Goal: Information Seeking & Learning: Learn about a topic

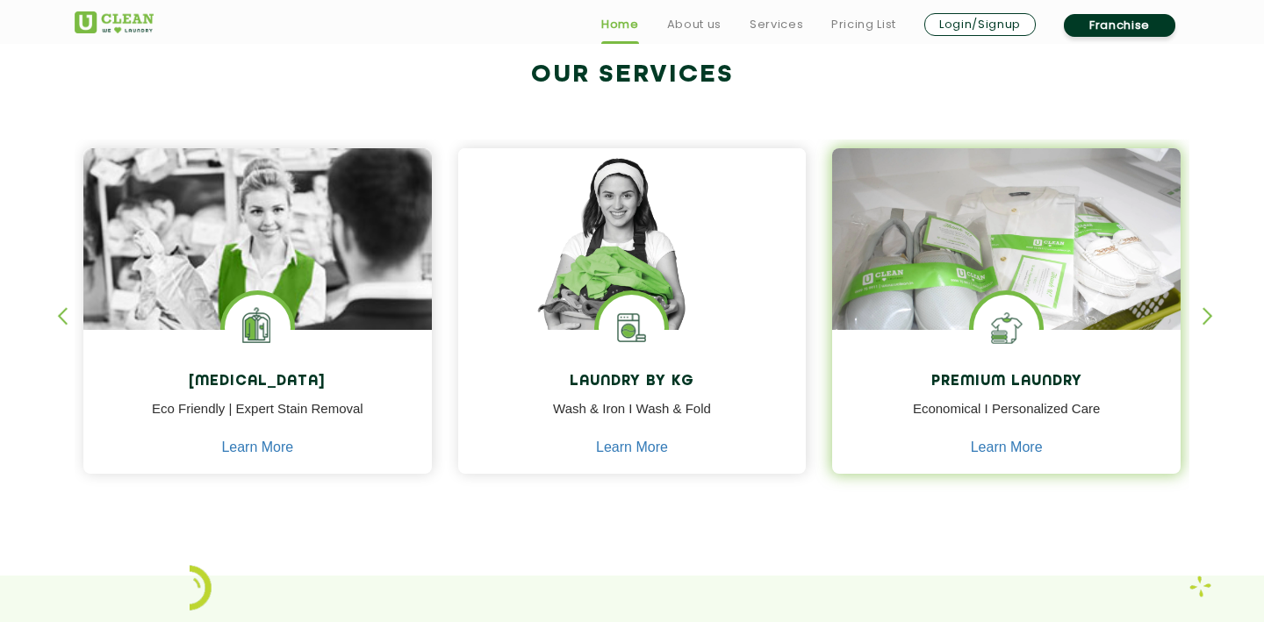
scroll to position [682, 0]
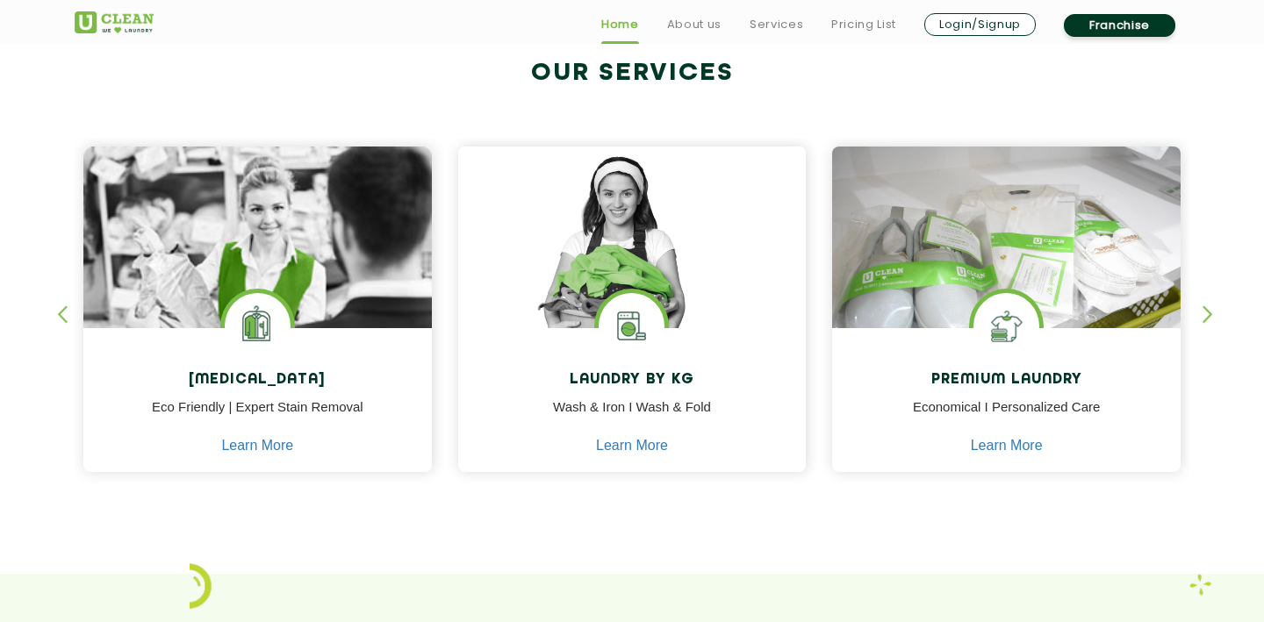
click at [1208, 314] on div "button" at bounding box center [1215, 329] width 26 height 48
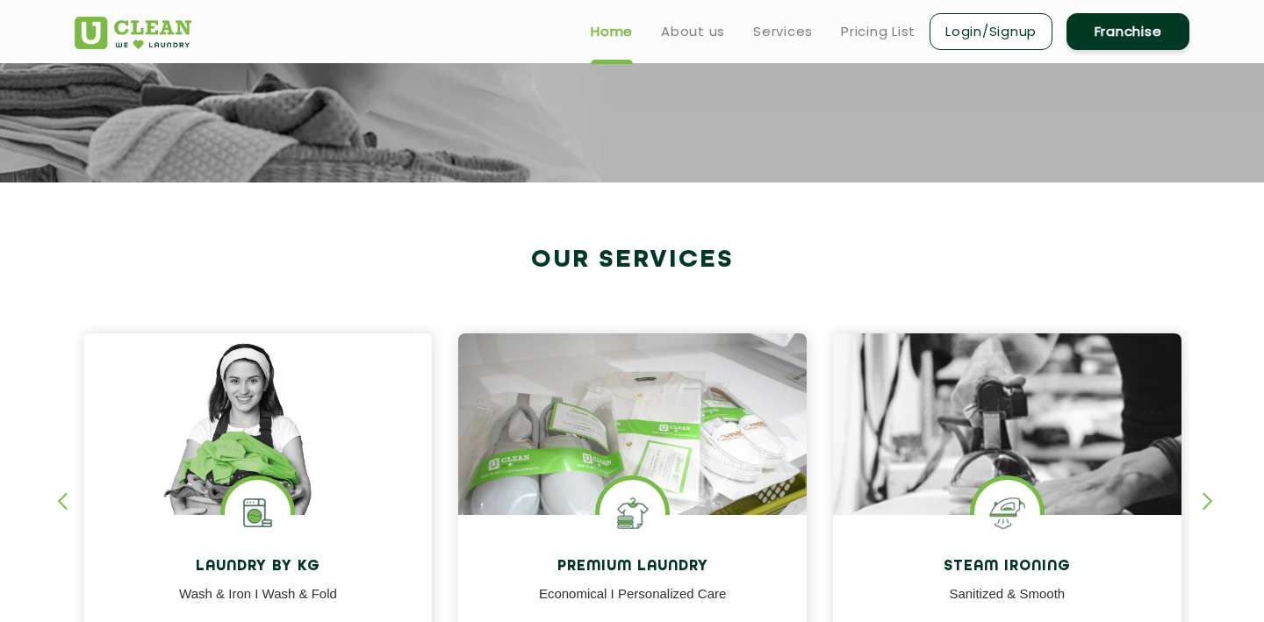
scroll to position [288, 0]
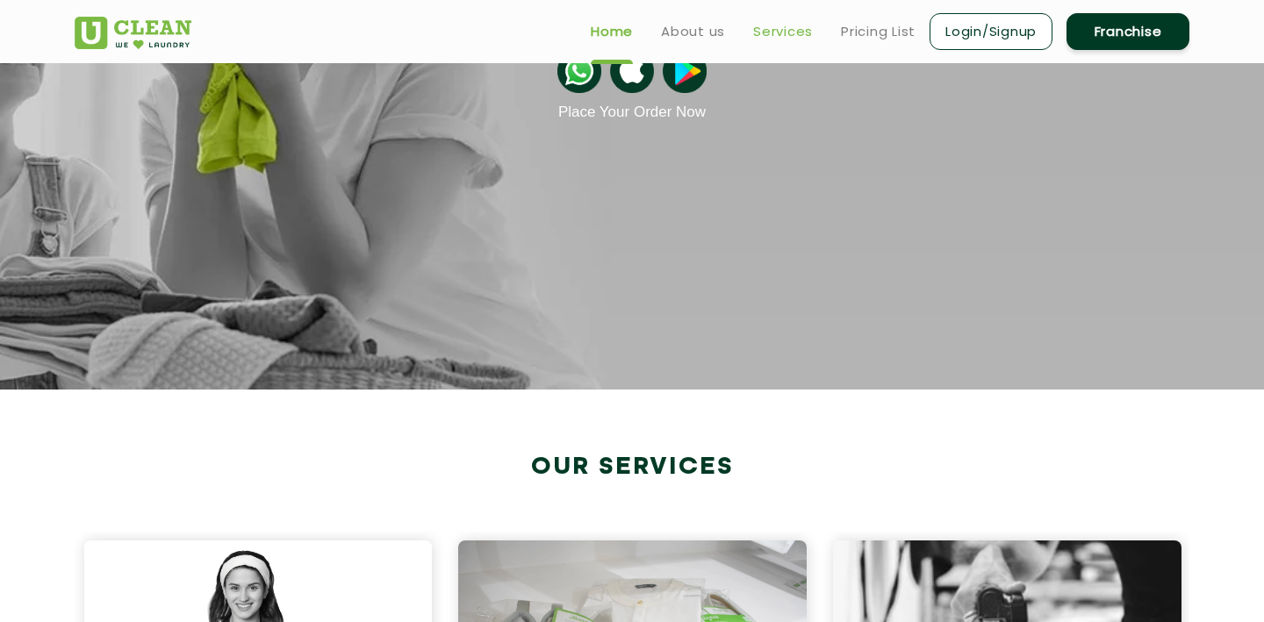
click at [781, 31] on link "Services" at bounding box center [783, 31] width 60 height 21
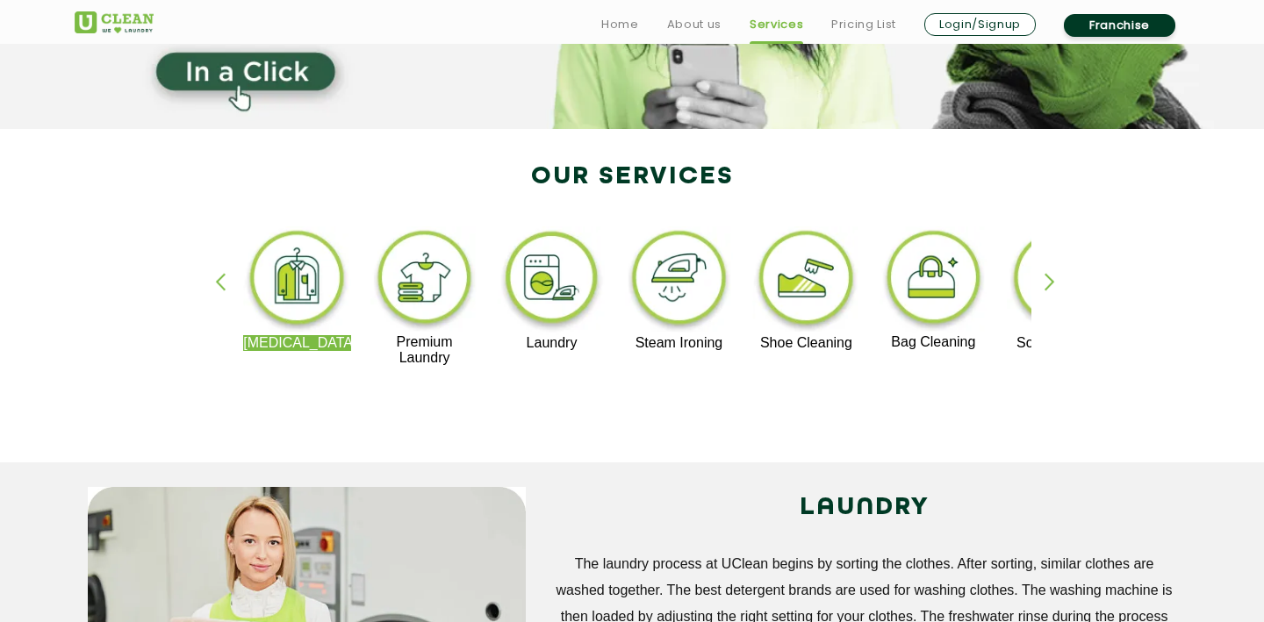
scroll to position [281, 0]
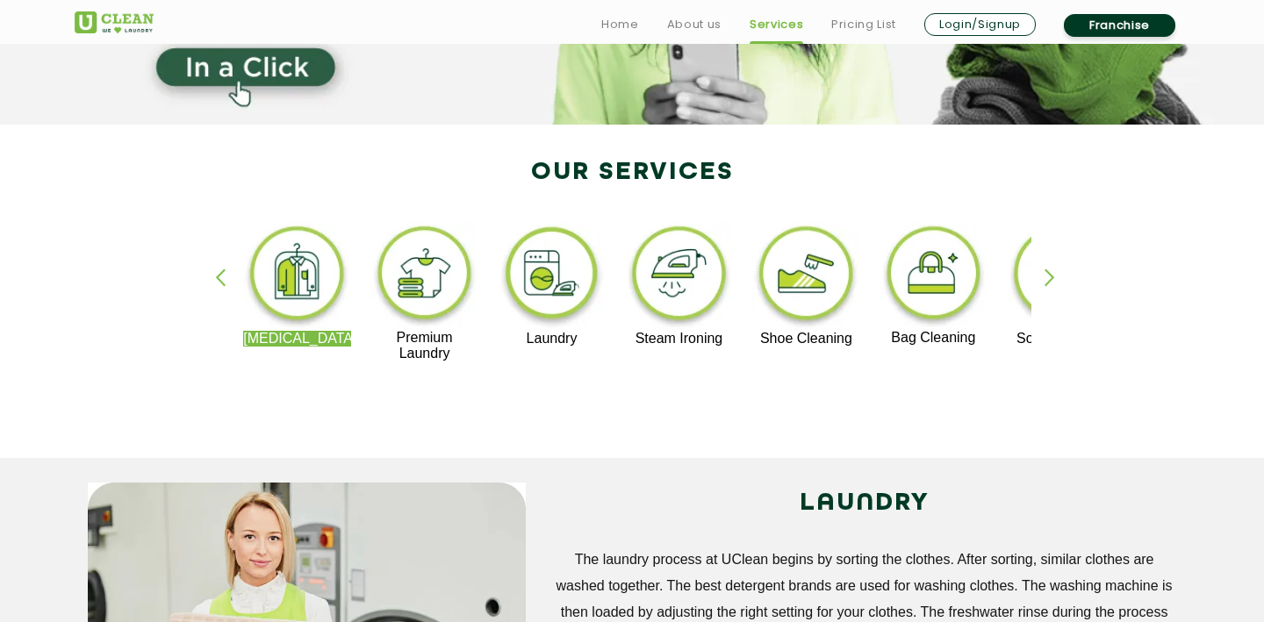
click at [1056, 271] on div "button" at bounding box center [1057, 293] width 26 height 48
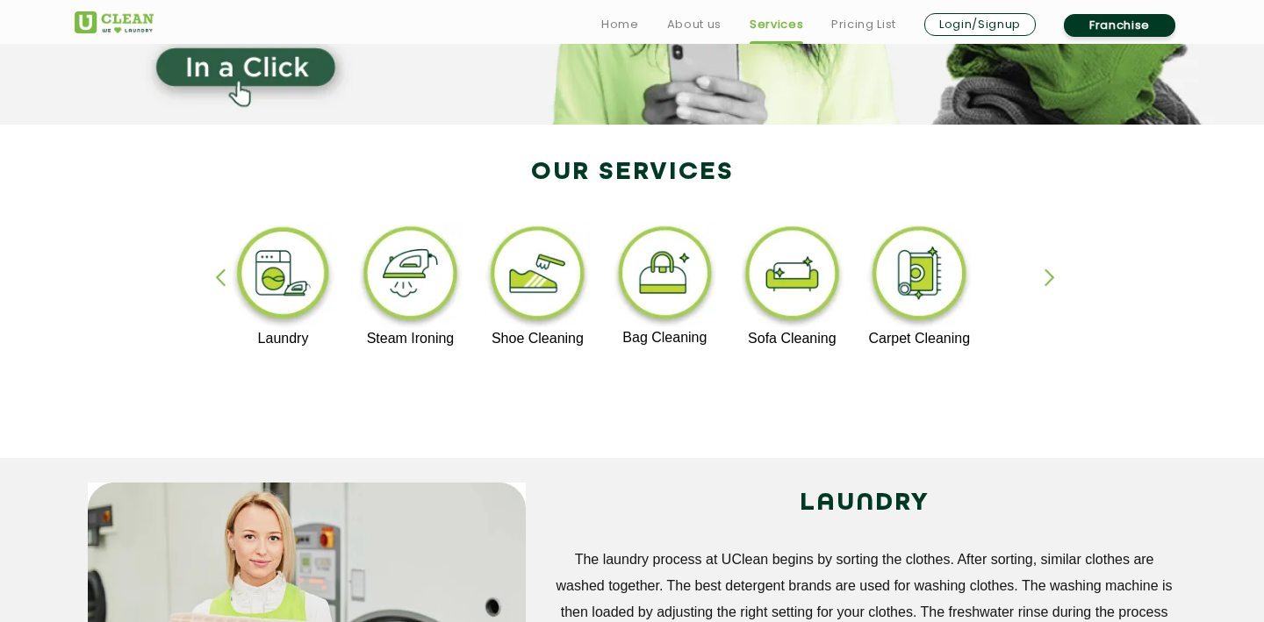
click at [1056, 271] on div "button" at bounding box center [1057, 293] width 26 height 48
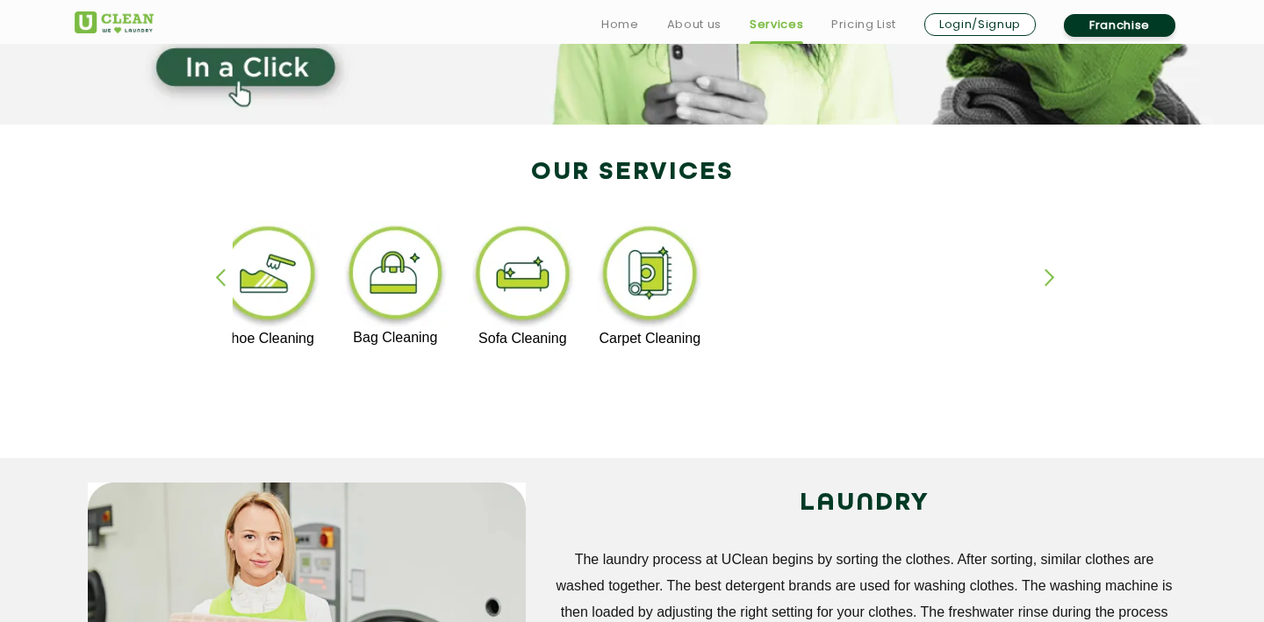
click at [220, 280] on div "button" at bounding box center [228, 293] width 26 height 48
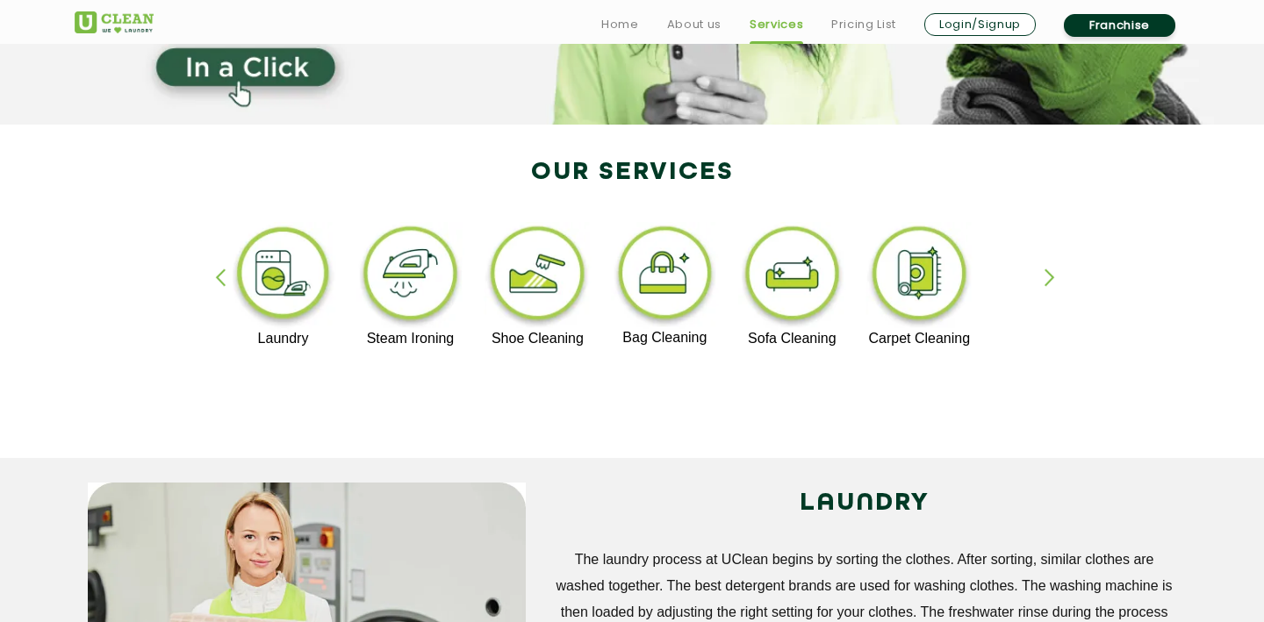
click at [220, 280] on div "button" at bounding box center [228, 293] width 26 height 48
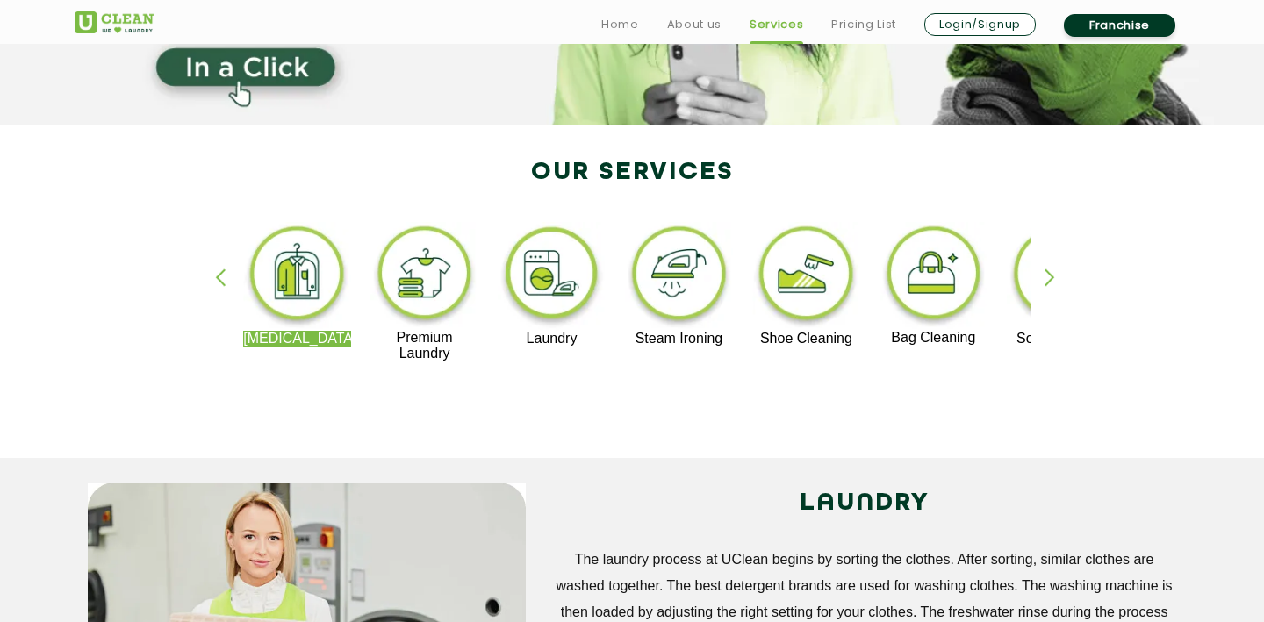
click at [220, 280] on div "button" at bounding box center [228, 293] width 26 height 48
click at [301, 286] on img at bounding box center [297, 276] width 108 height 109
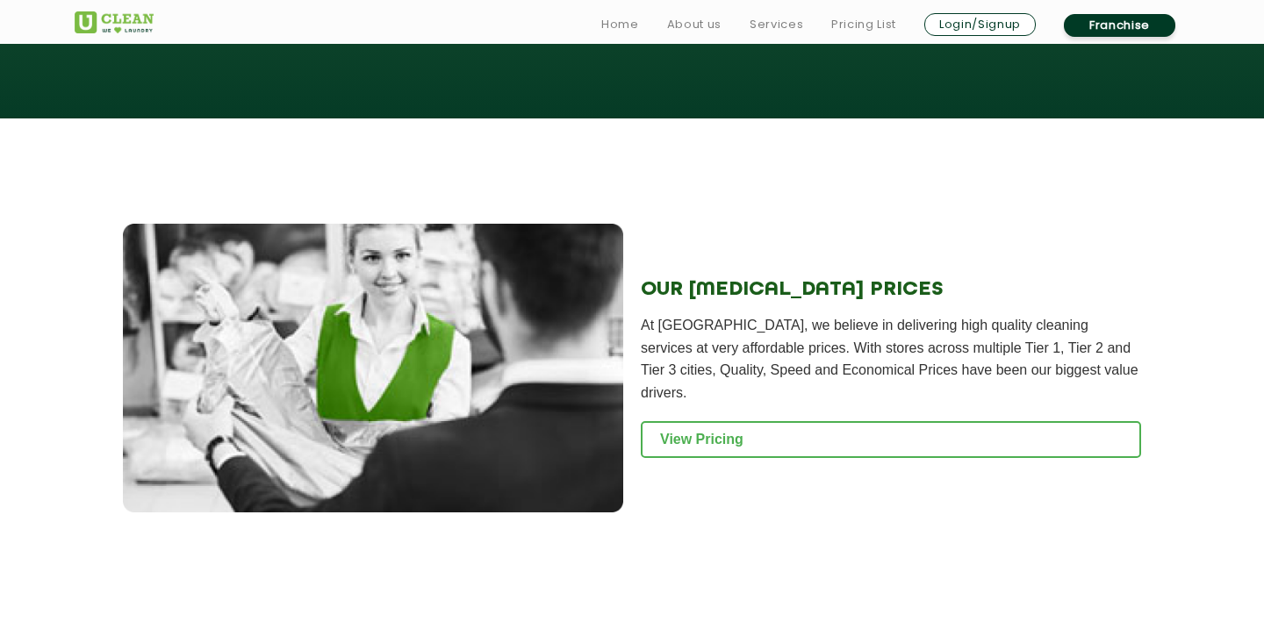
scroll to position [1958, 0]
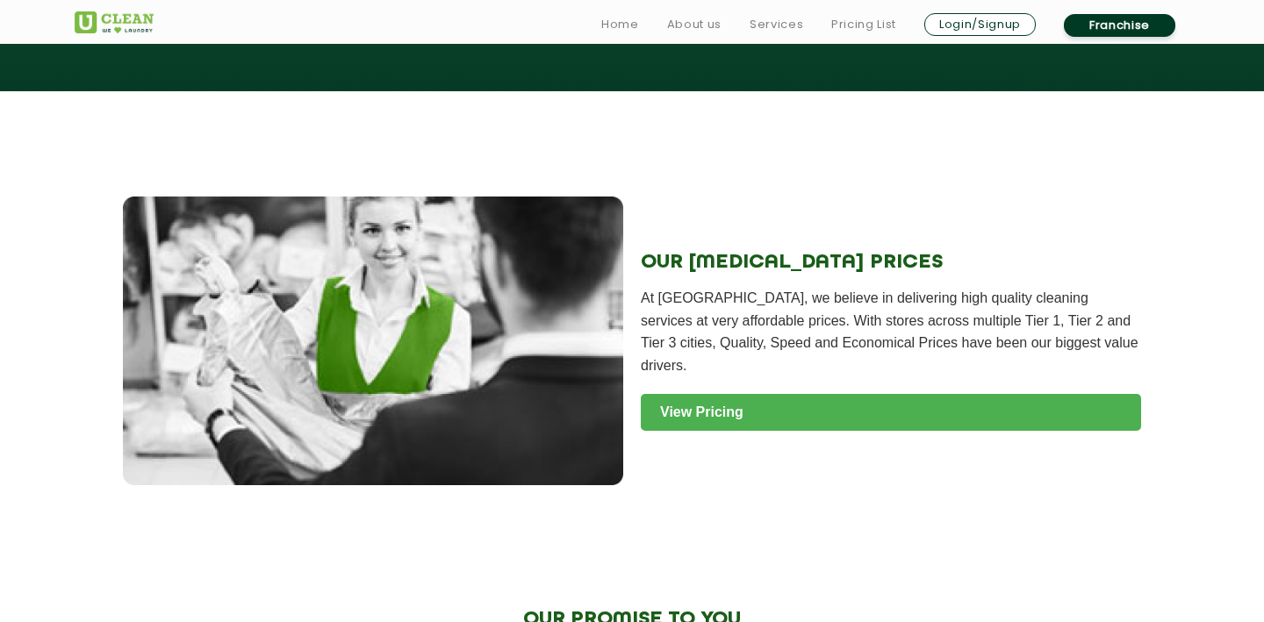
click at [677, 403] on link "View Pricing" at bounding box center [891, 412] width 500 height 37
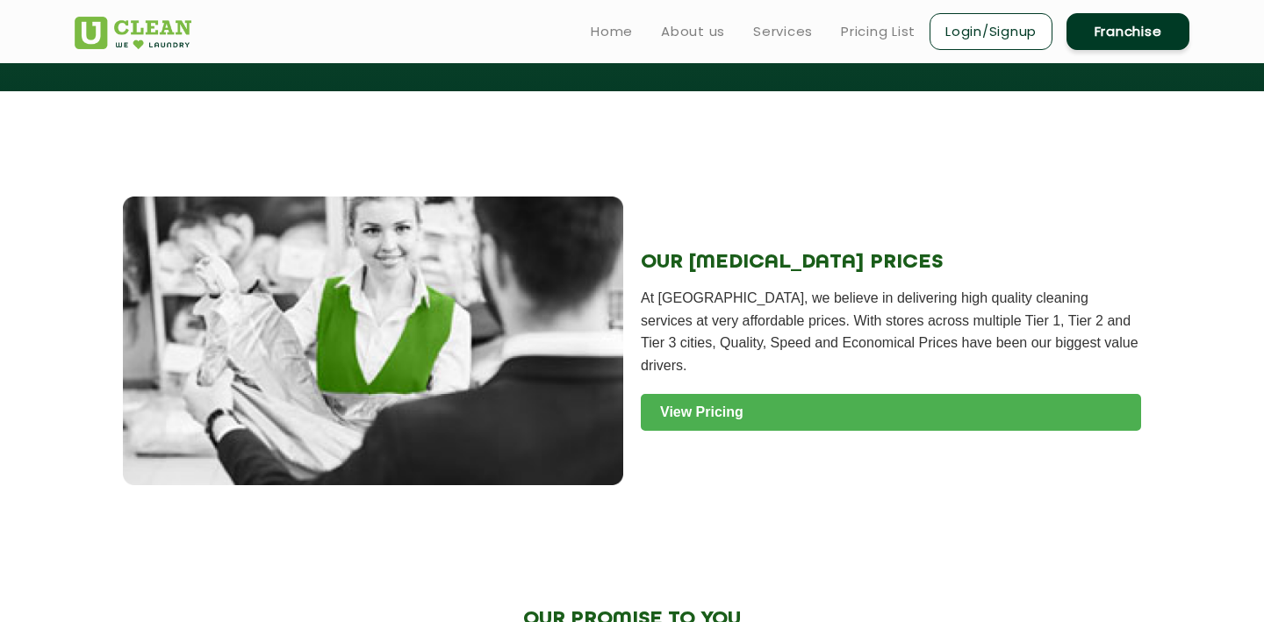
scroll to position [0, 0]
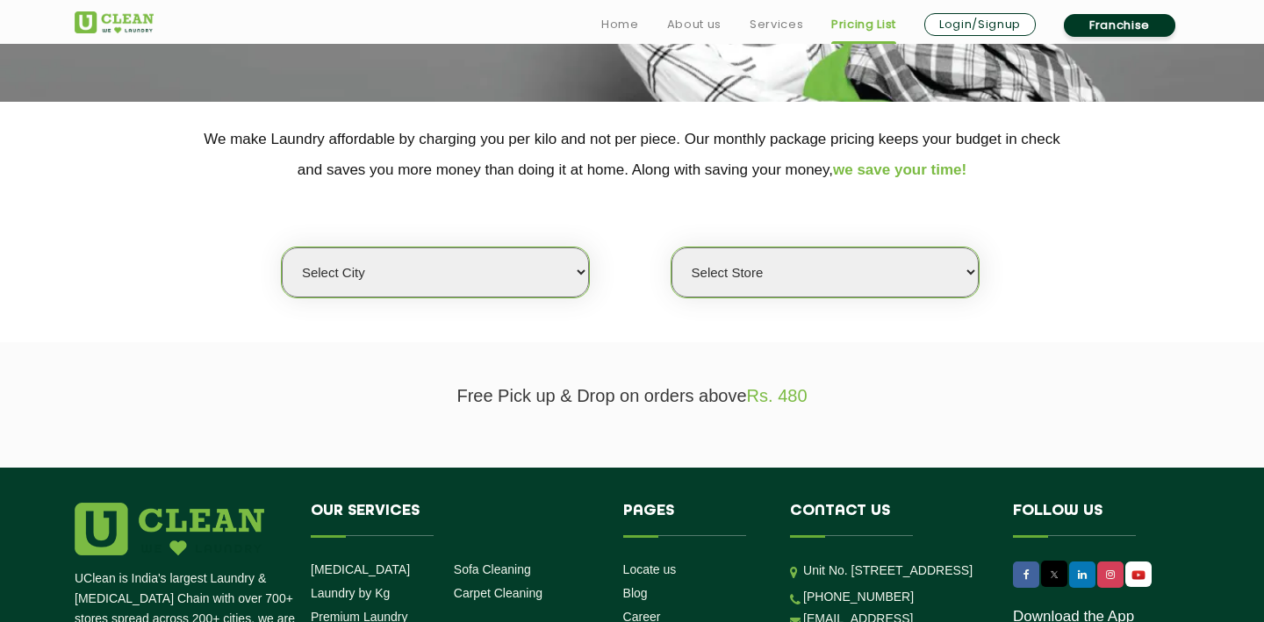
scroll to position [354, 0]
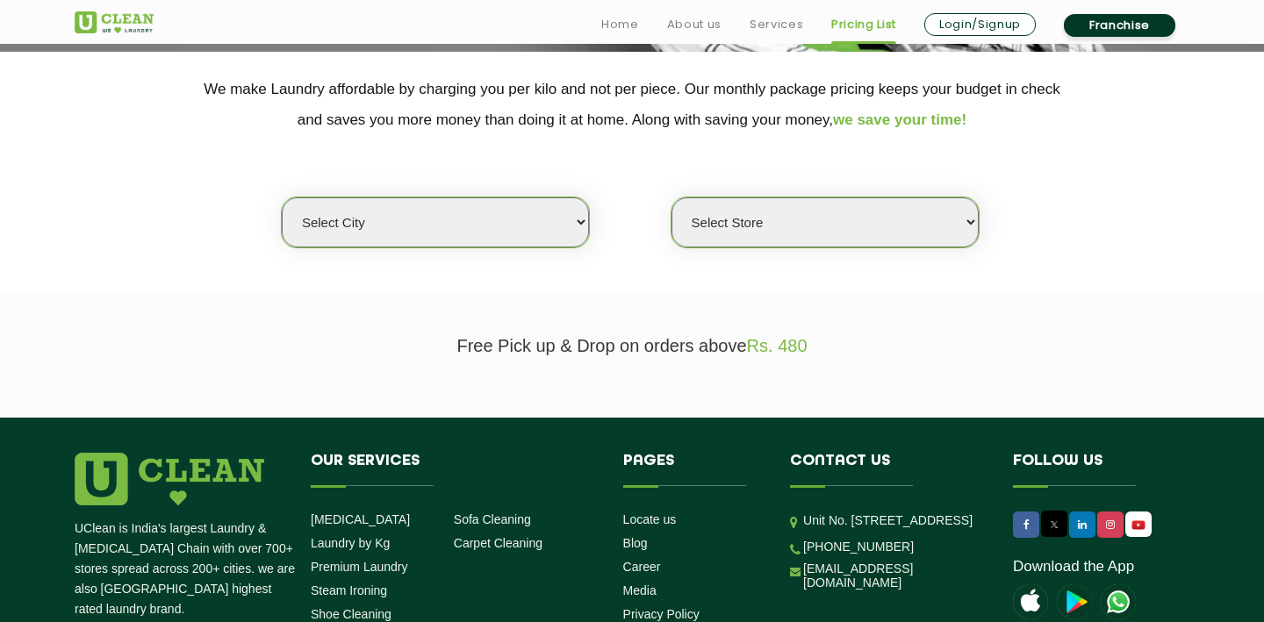
click at [580, 206] on select "Select city [GEOGRAPHIC_DATA] [GEOGRAPHIC_DATA] [GEOGRAPHIC_DATA] [GEOGRAPHIC_D…" at bounding box center [435, 222] width 307 height 50
select select "6"
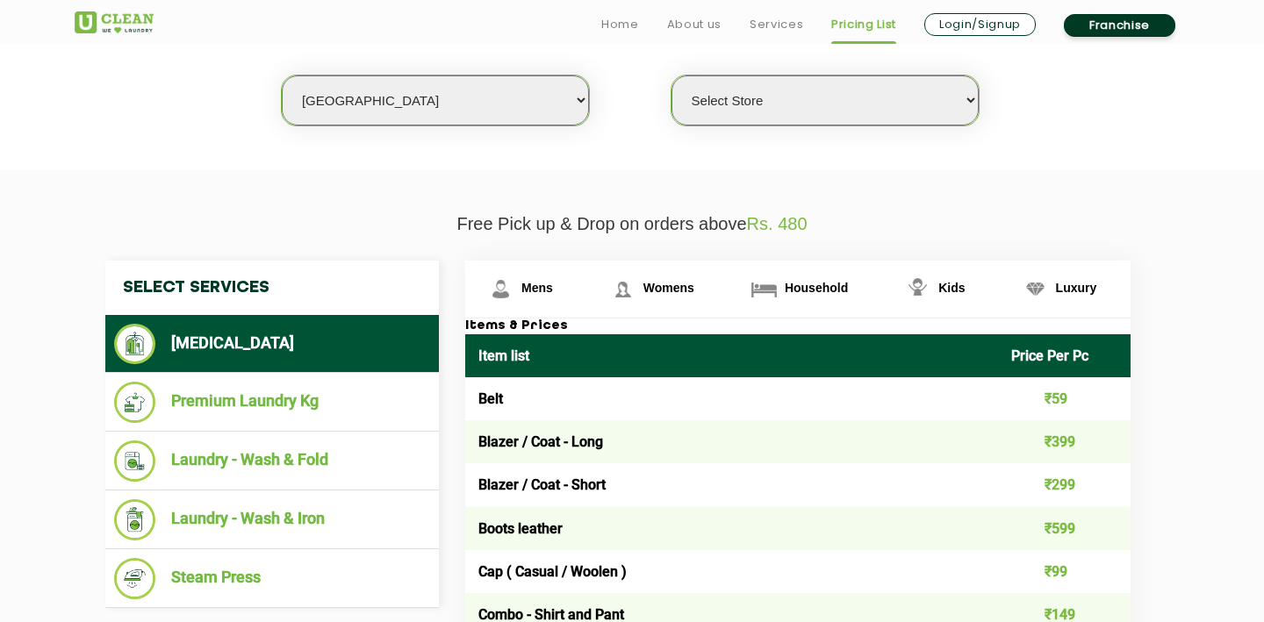
scroll to position [477, 0]
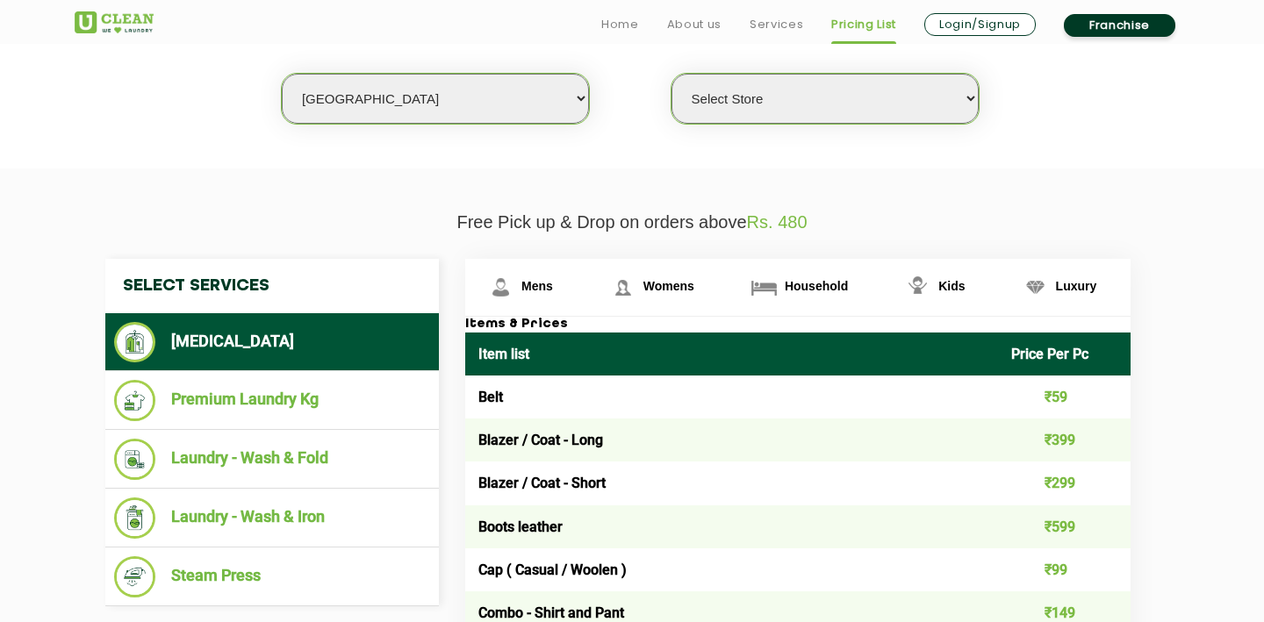
click at [813, 82] on select "Select Store [GEOGRAPHIC_DATA] [GEOGRAPHIC_DATA] UClean KR [GEOGRAPHIC_DATA] [G…" at bounding box center [824, 99] width 307 height 50
select select "316"
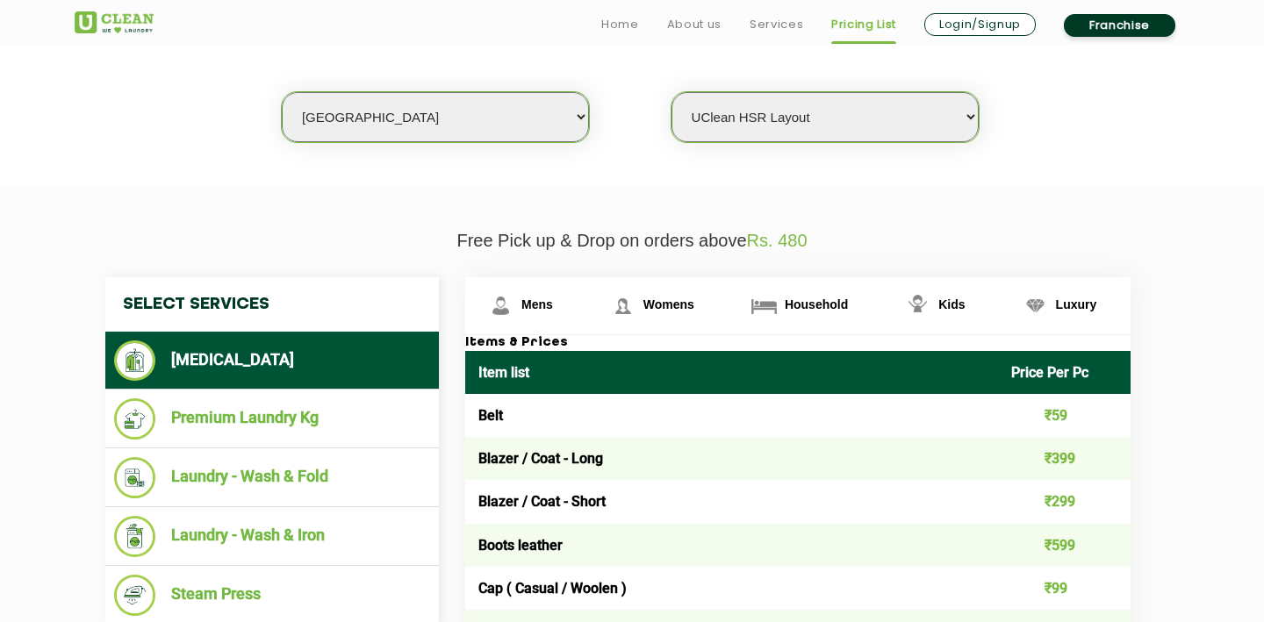
scroll to position [478, 0]
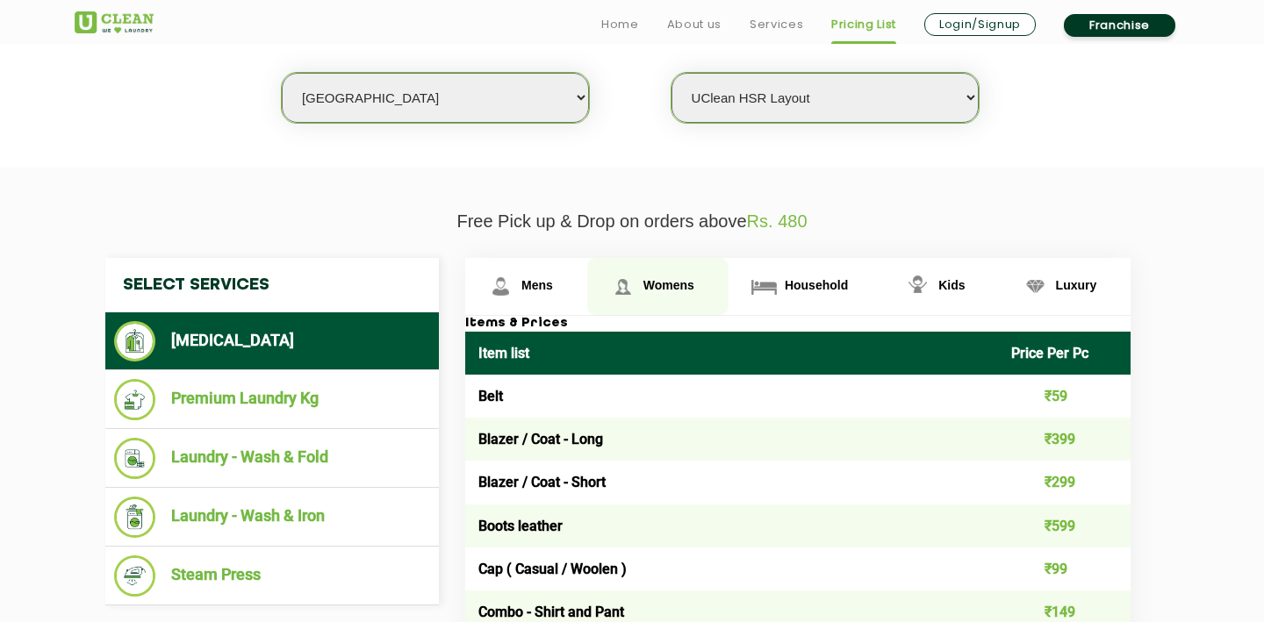
click at [553, 292] on span "Womens" at bounding box center [537, 285] width 32 height 14
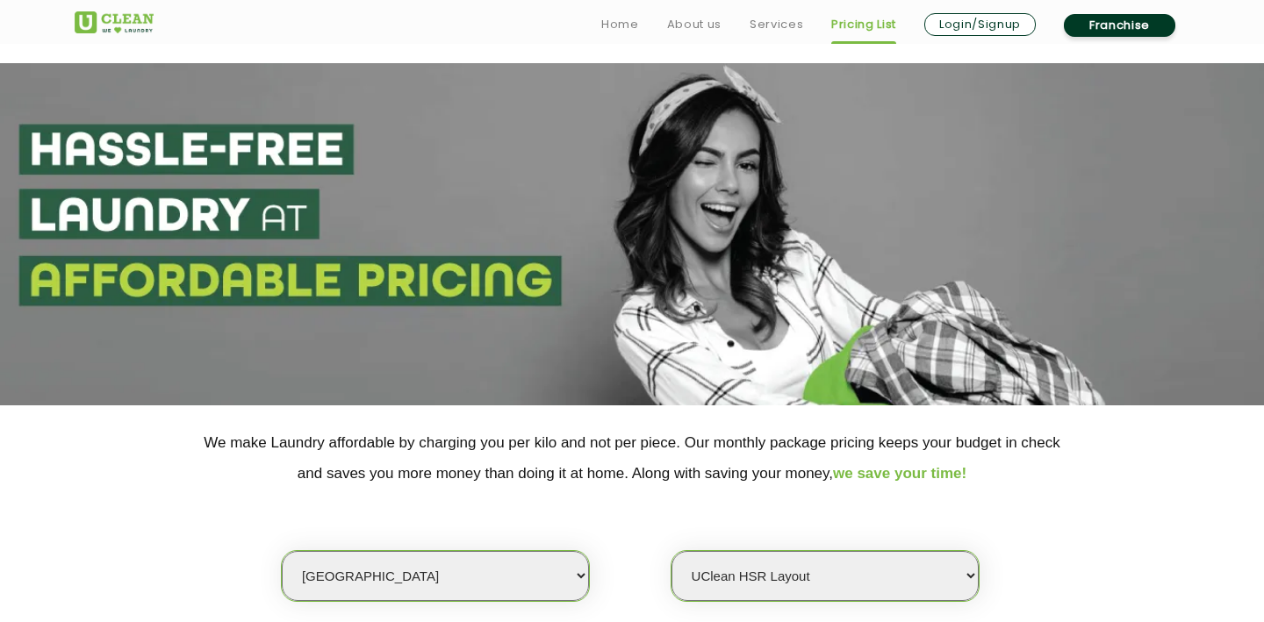
scroll to position [0, 0]
